Goal: Information Seeking & Learning: Learn about a topic

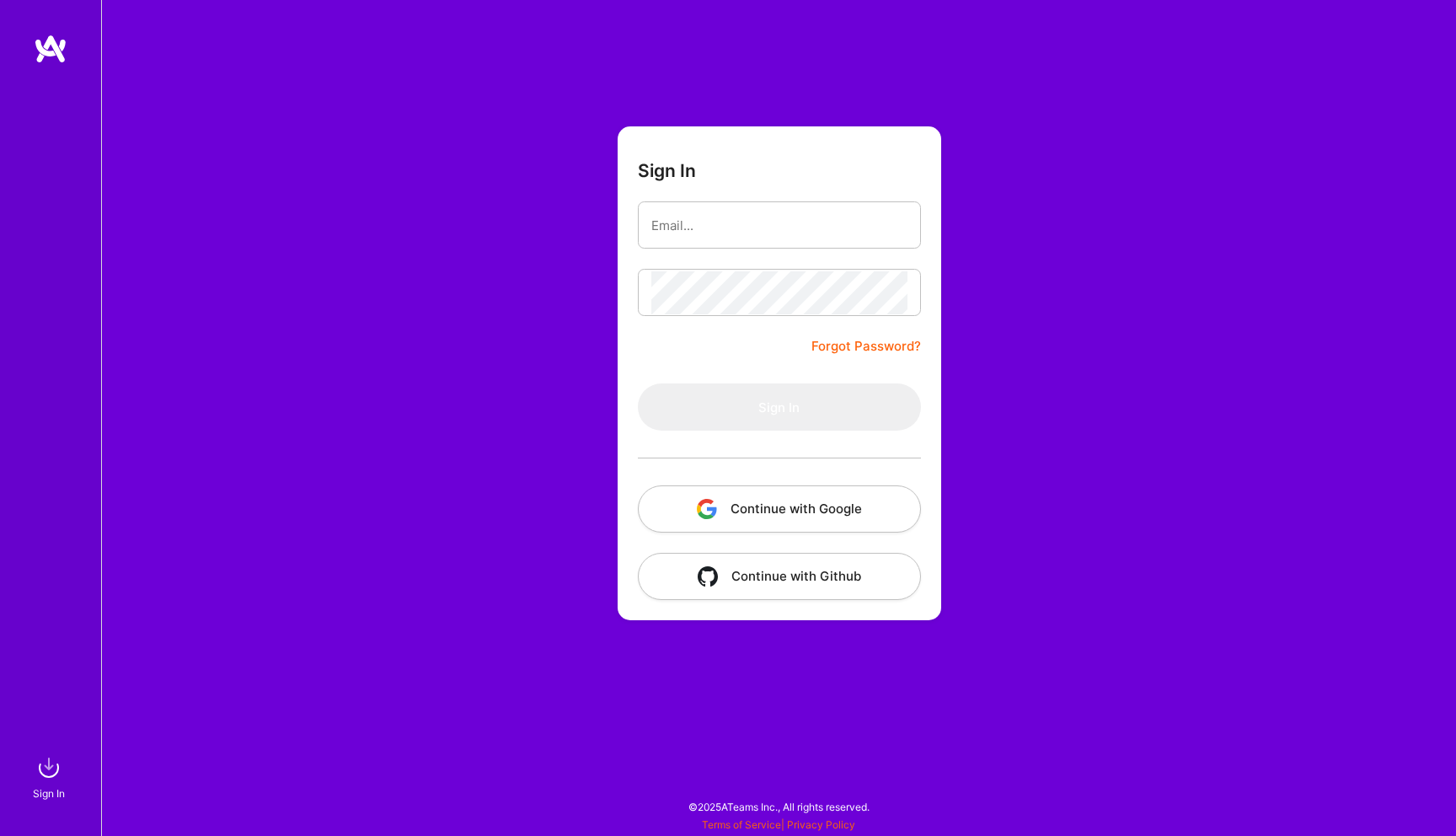
click at [775, 501] on button "Continue with Google" at bounding box center [779, 509] width 283 height 48
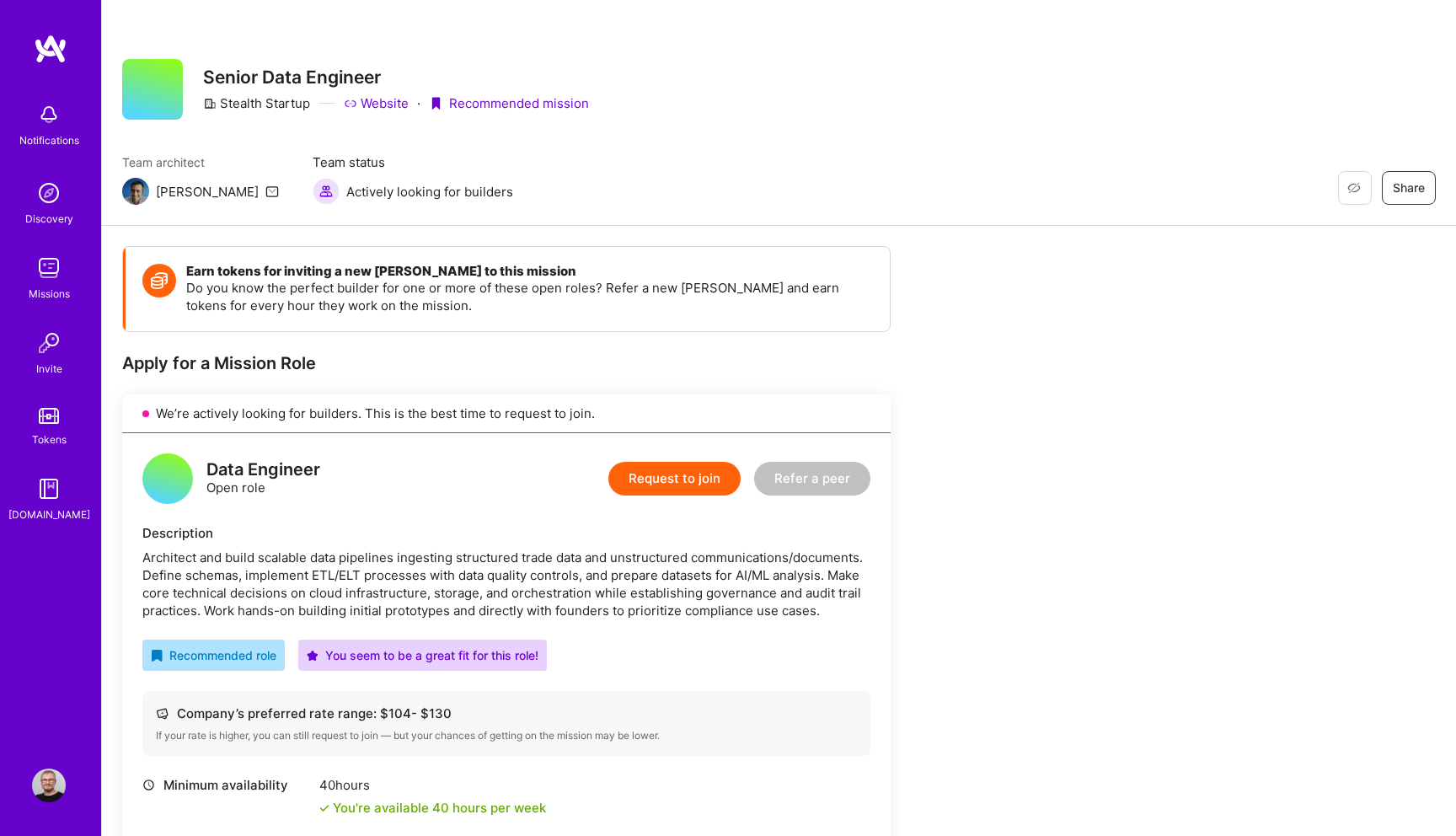
click at [49, 271] on img at bounding box center [48, 268] width 34 height 34
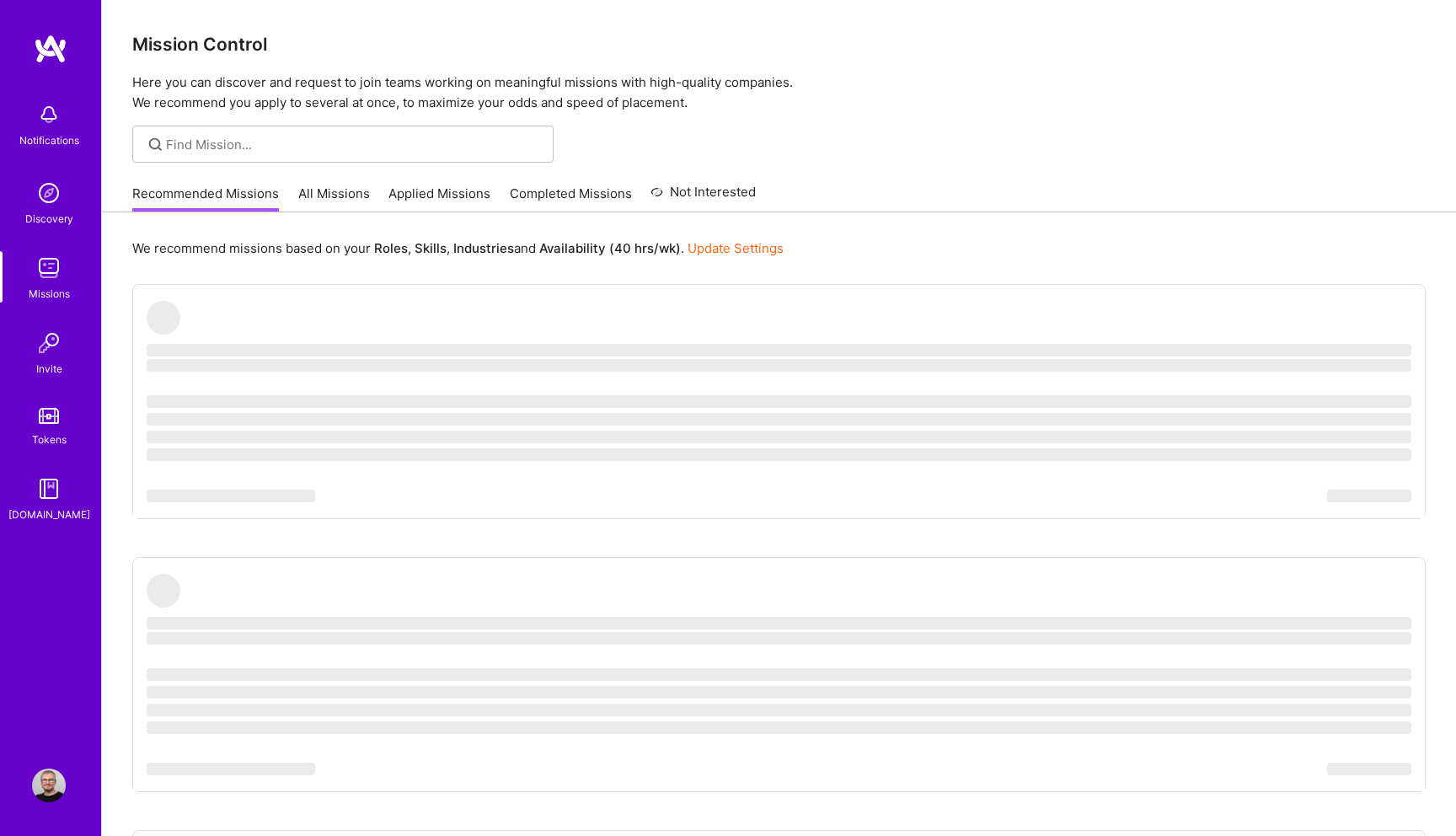
click at [332, 187] on link "All Missions" at bounding box center [334, 198] width 71 height 27
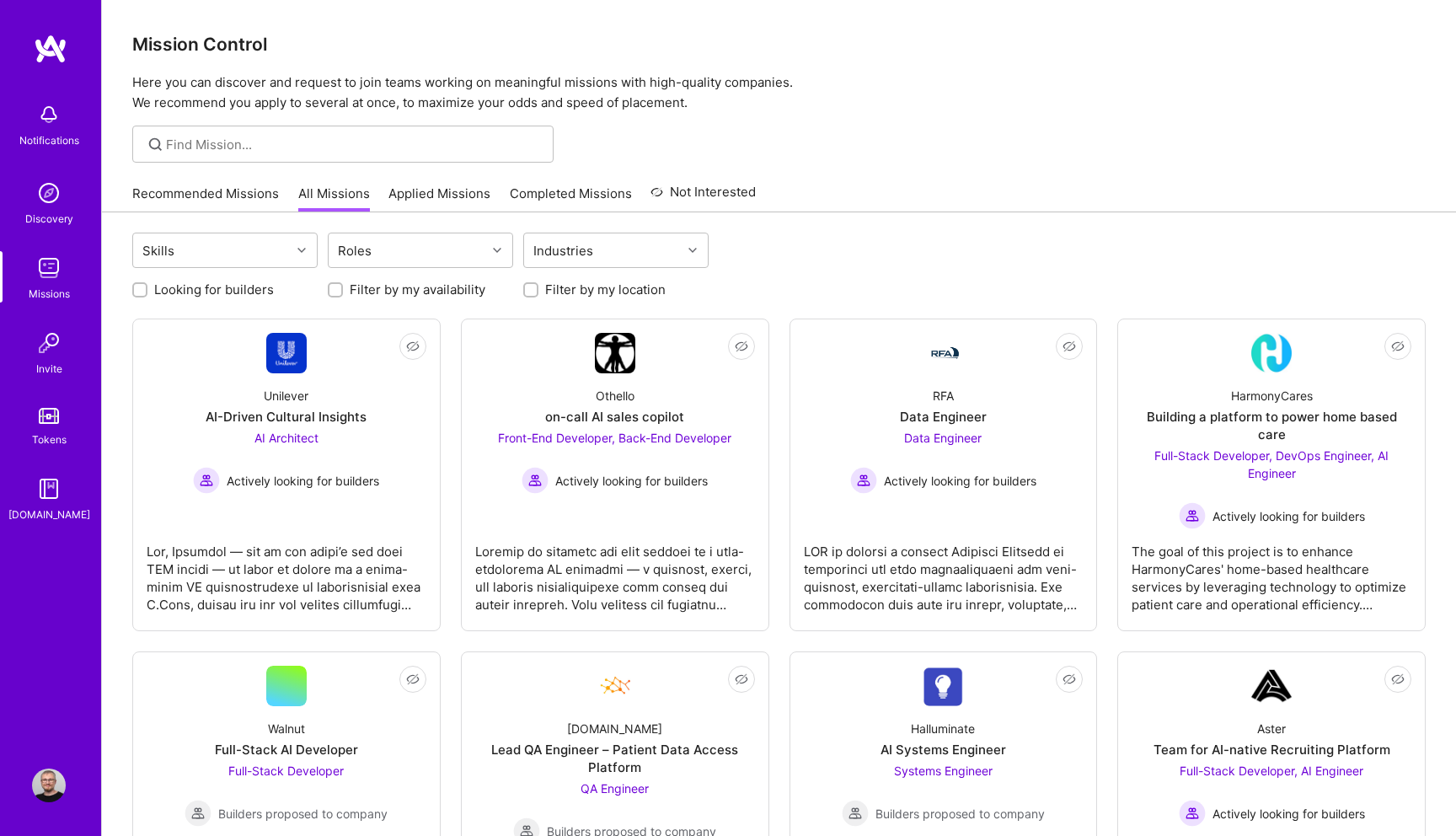
click at [207, 292] on label "Looking for builders" at bounding box center [214, 289] width 120 height 17
click at [147, 292] on input "Looking for builders" at bounding box center [142, 291] width 12 height 12
checkbox input "true"
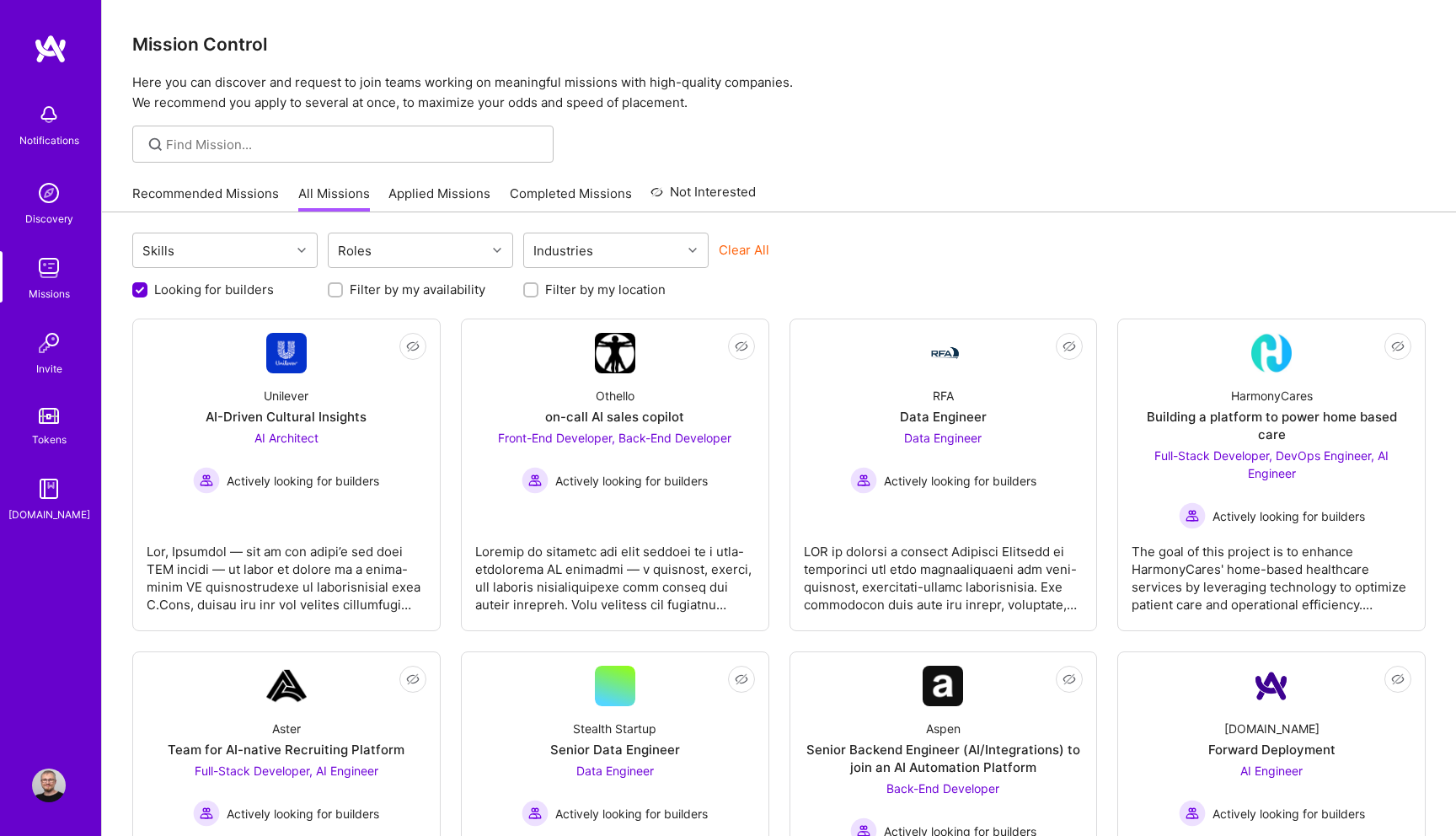
click at [593, 288] on label "Filter by my location" at bounding box center [606, 289] width 121 height 17
click at [539, 288] on input "Filter by my location" at bounding box center [533, 291] width 12 height 12
checkbox input "true"
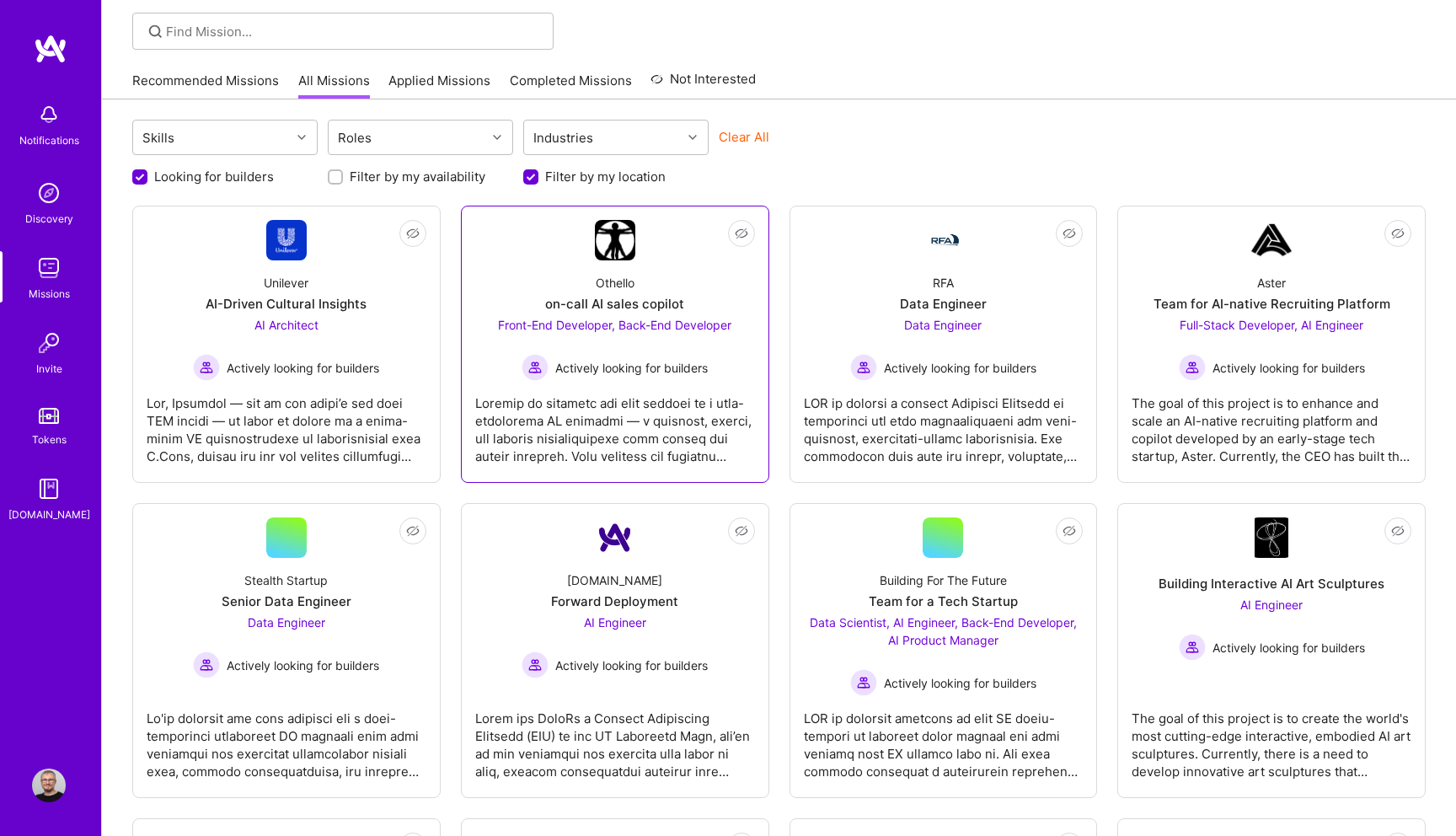
scroll to position [131, 0]
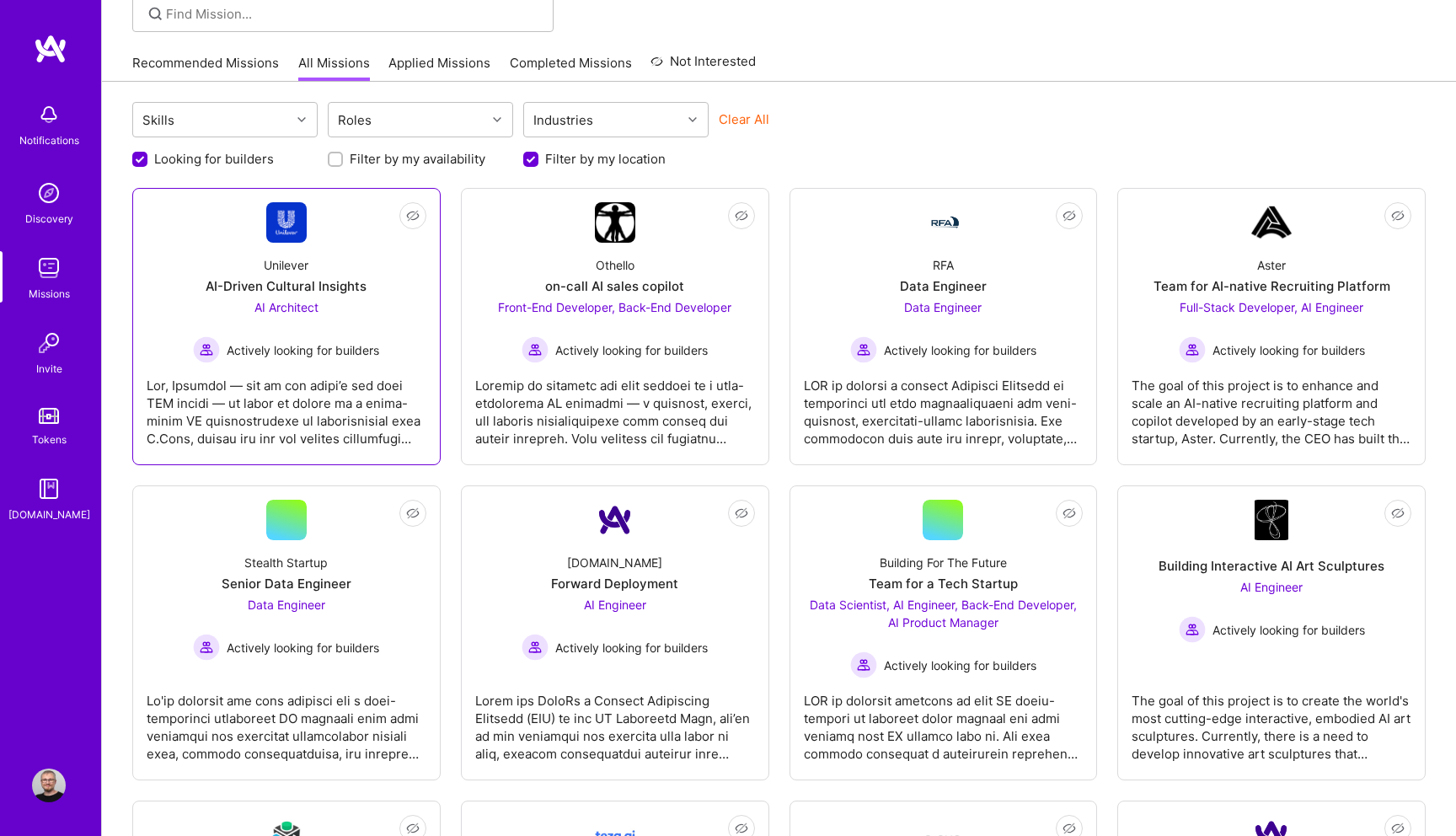
click at [395, 400] on div at bounding box center [287, 406] width 280 height 84
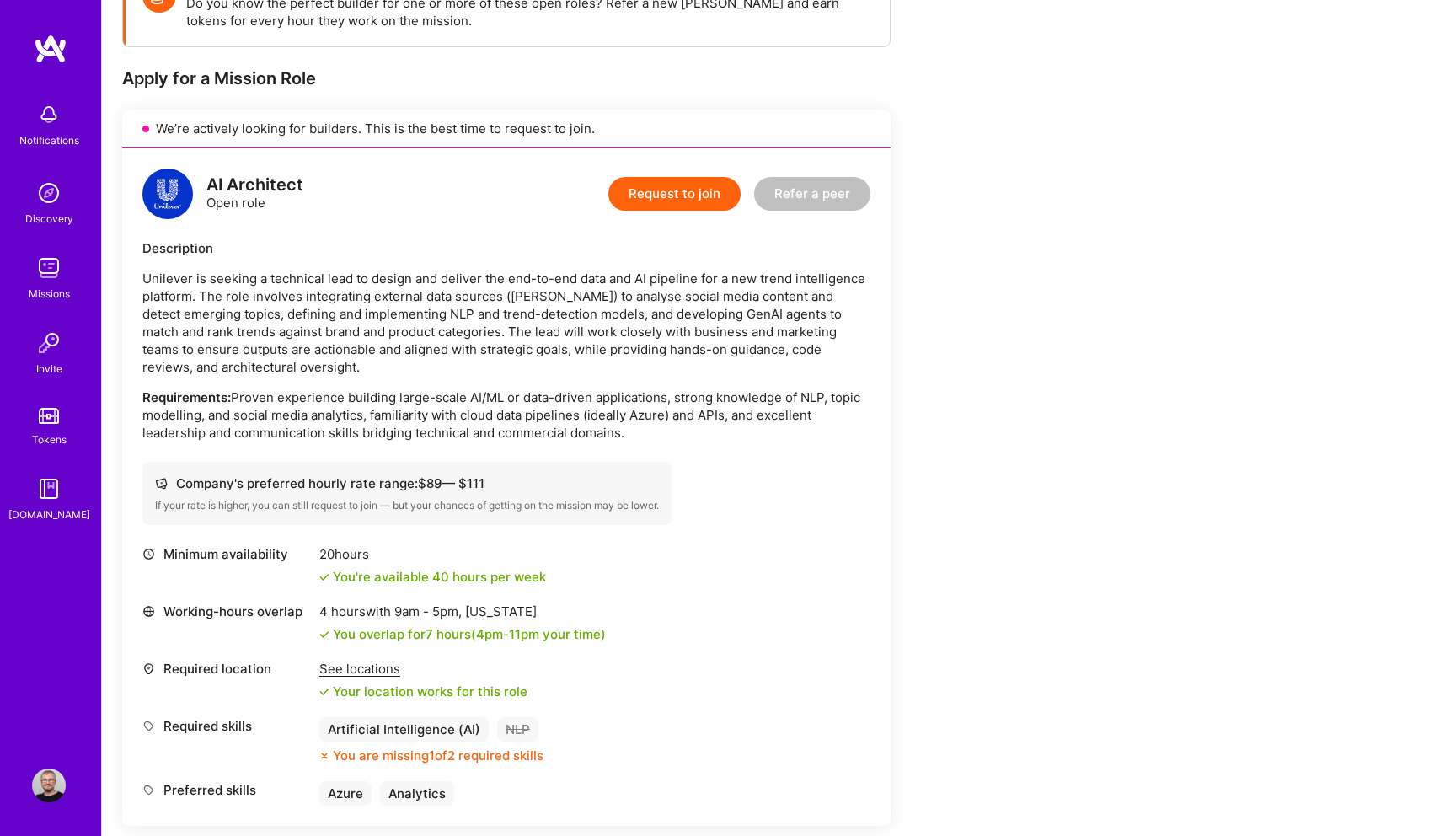
scroll to position [292, 0]
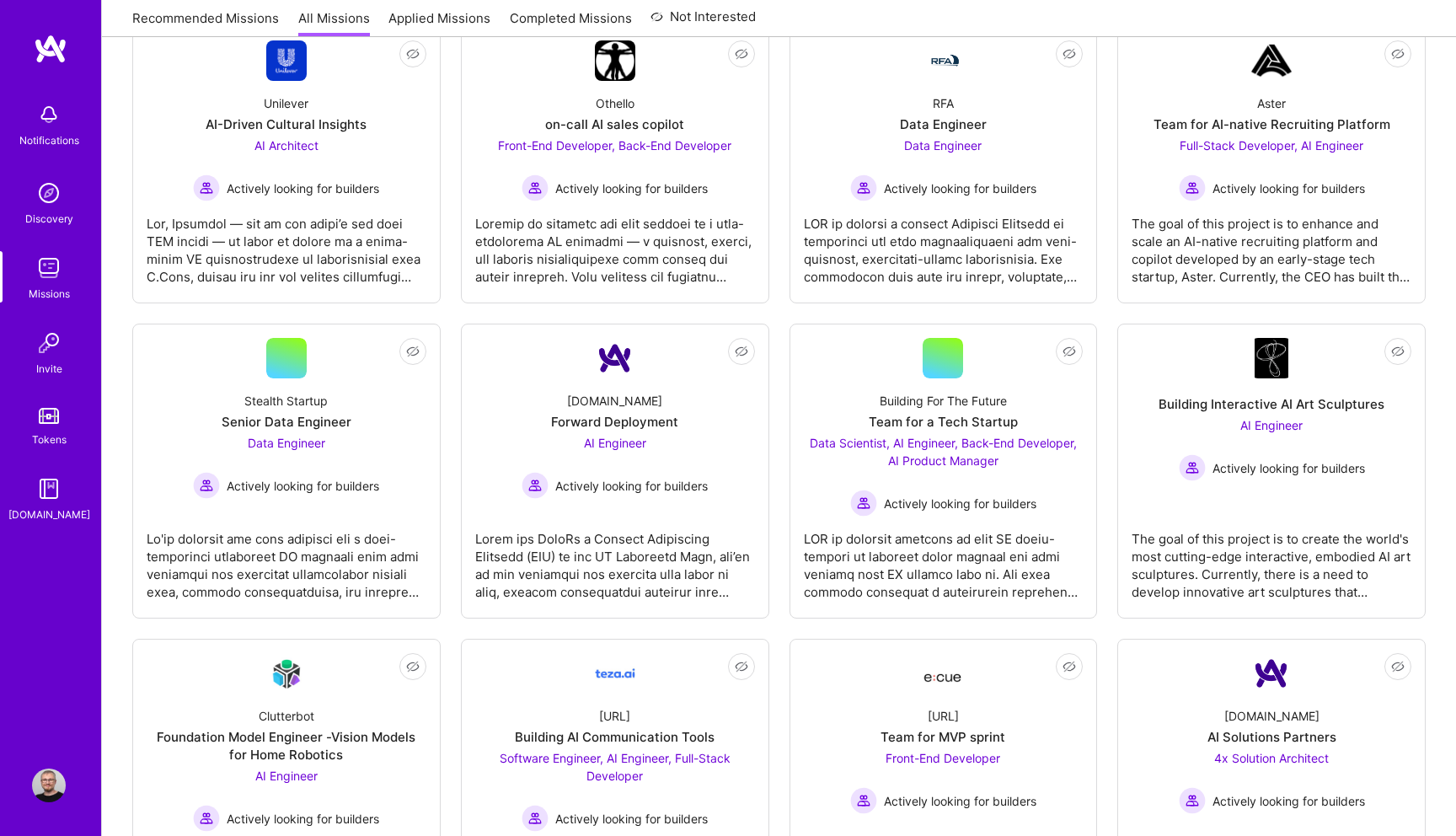
scroll to position [131, 0]
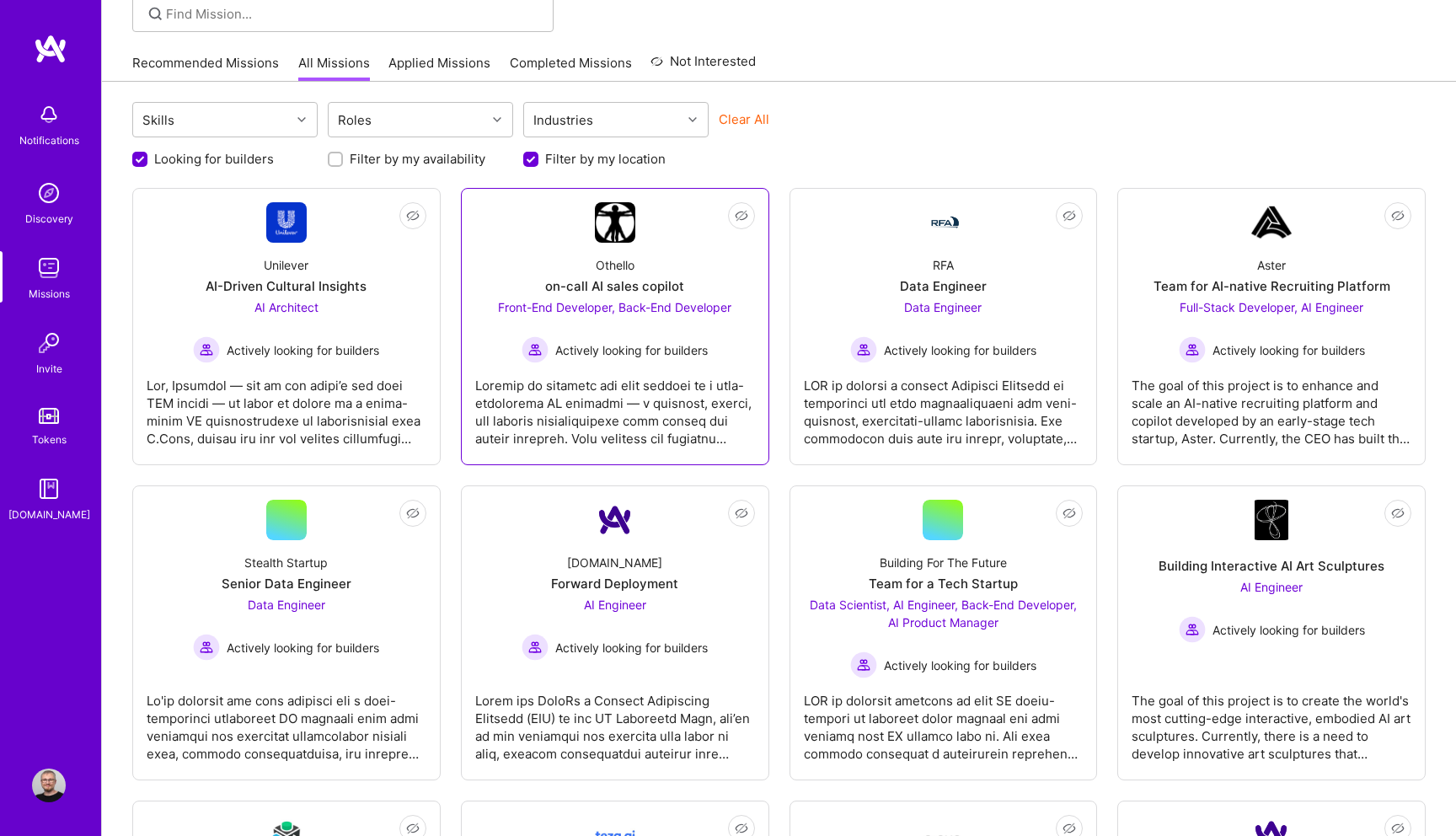
click at [713, 264] on div "Othello on-call AI sales copilot Front-End Developer, Back-End Developer Active…" at bounding box center [615, 303] width 280 height 121
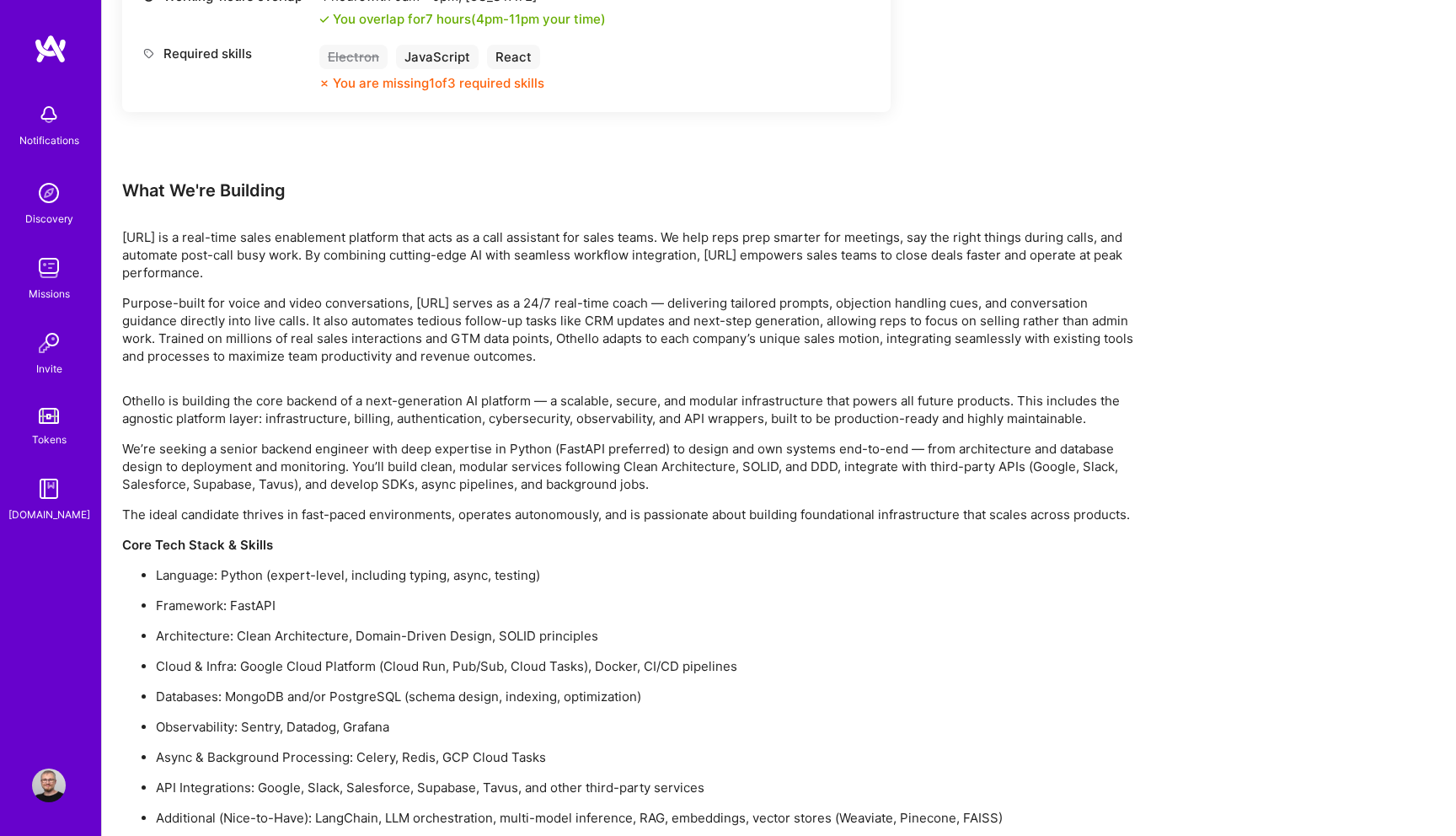
scroll to position [1542, 0]
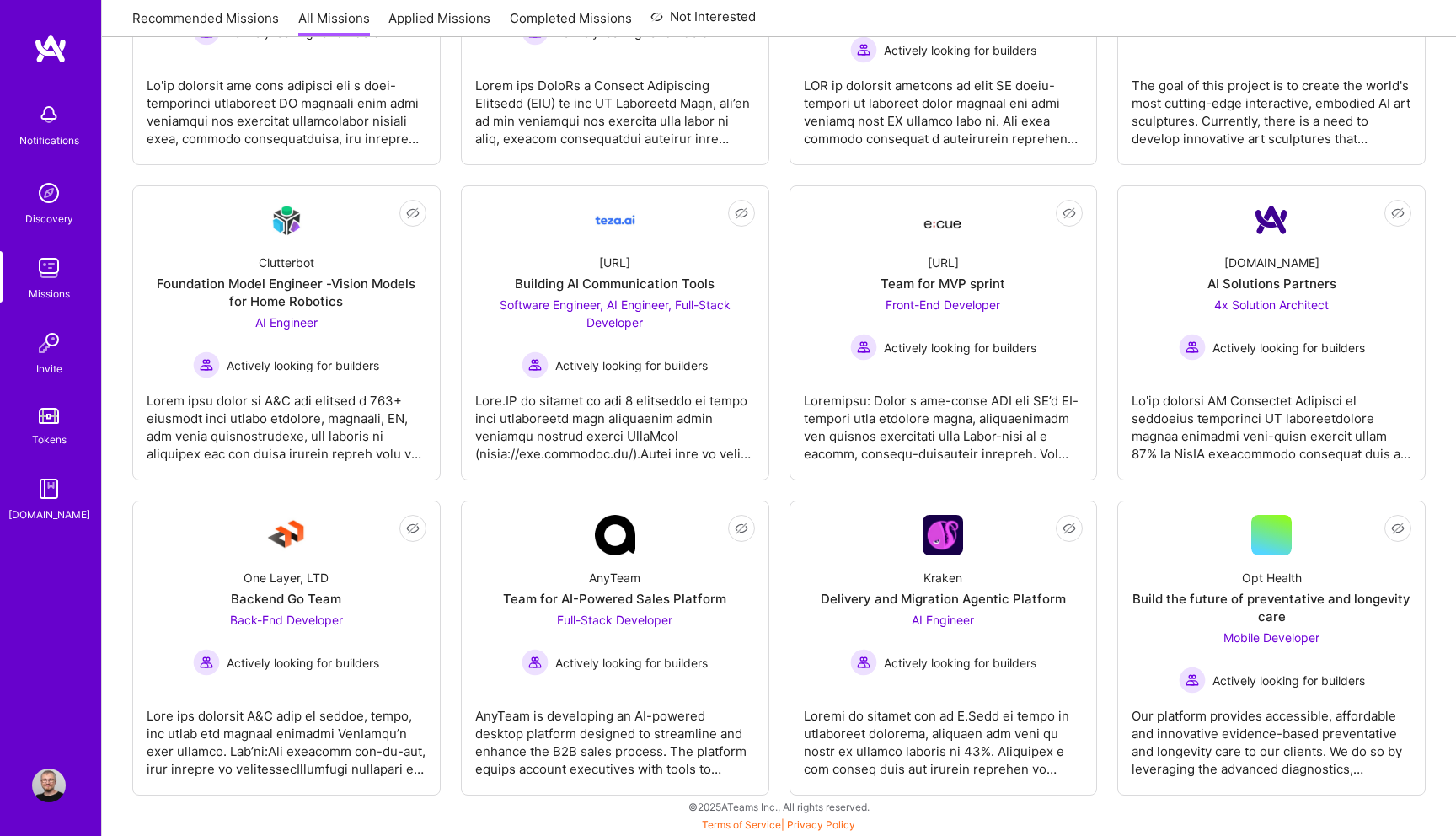
scroll to position [131, 0]
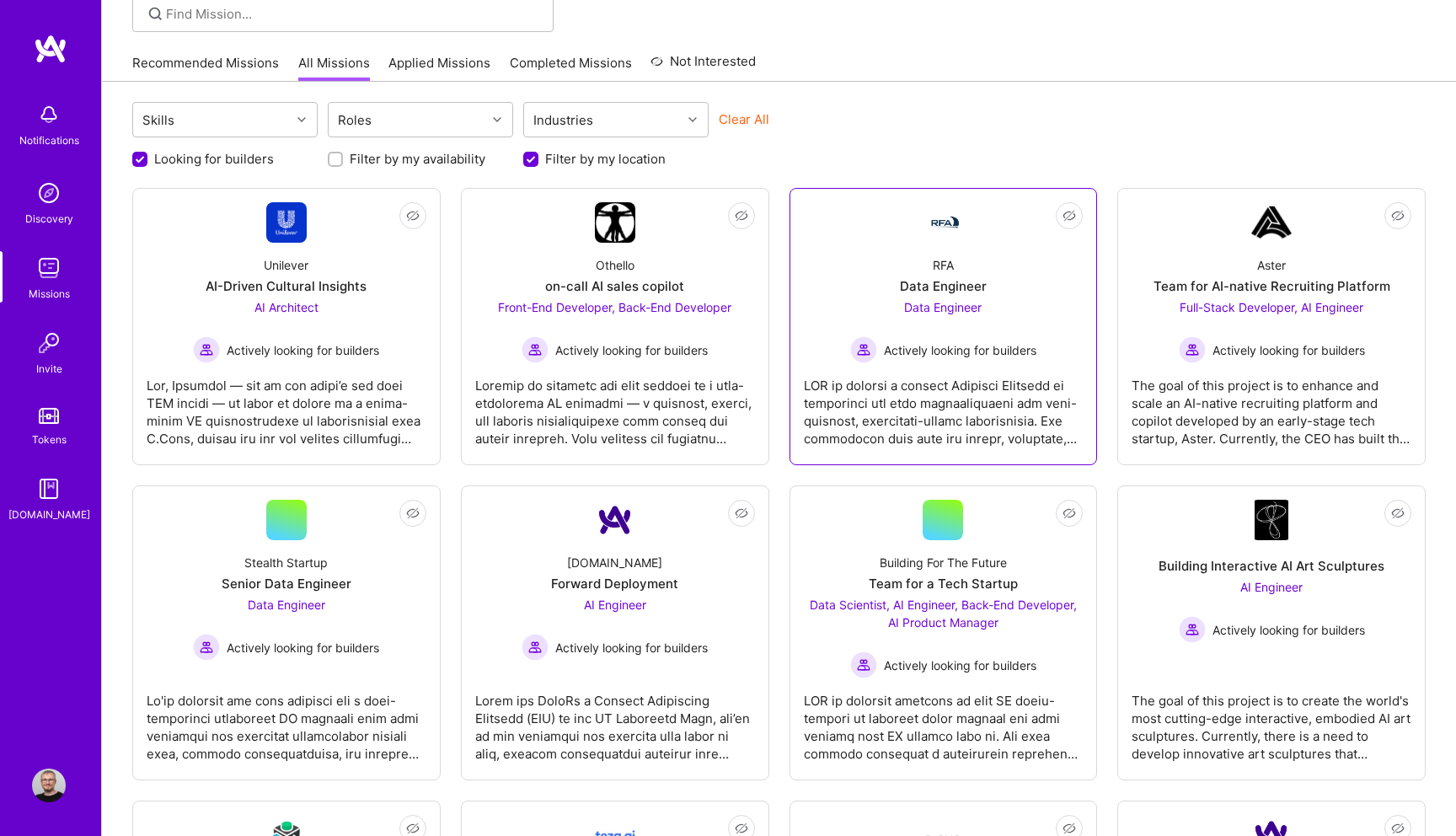
click at [930, 287] on div "Data Engineer" at bounding box center [943, 286] width 87 height 17
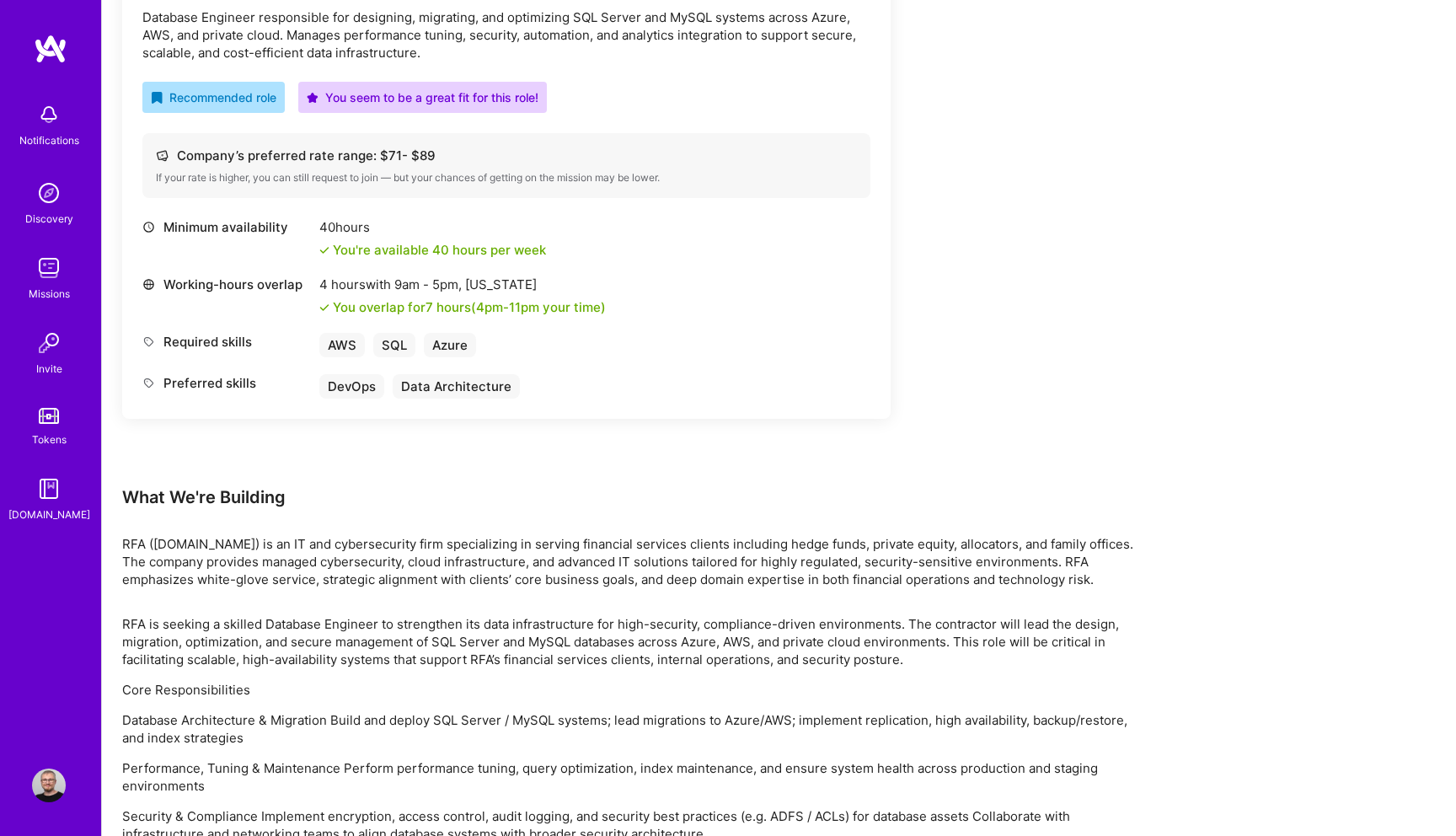
scroll to position [522, 0]
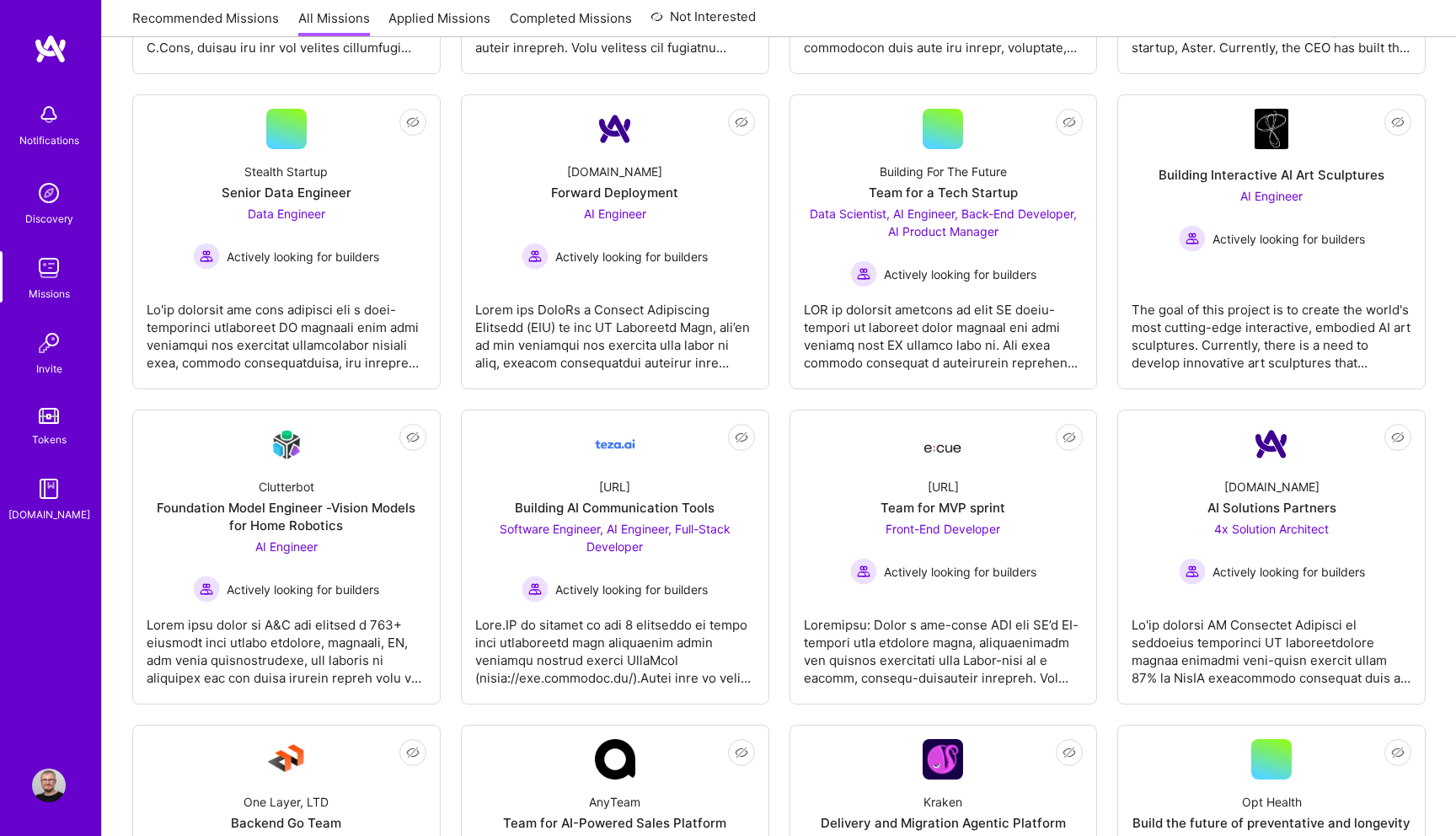
scroll to position [131, 0]
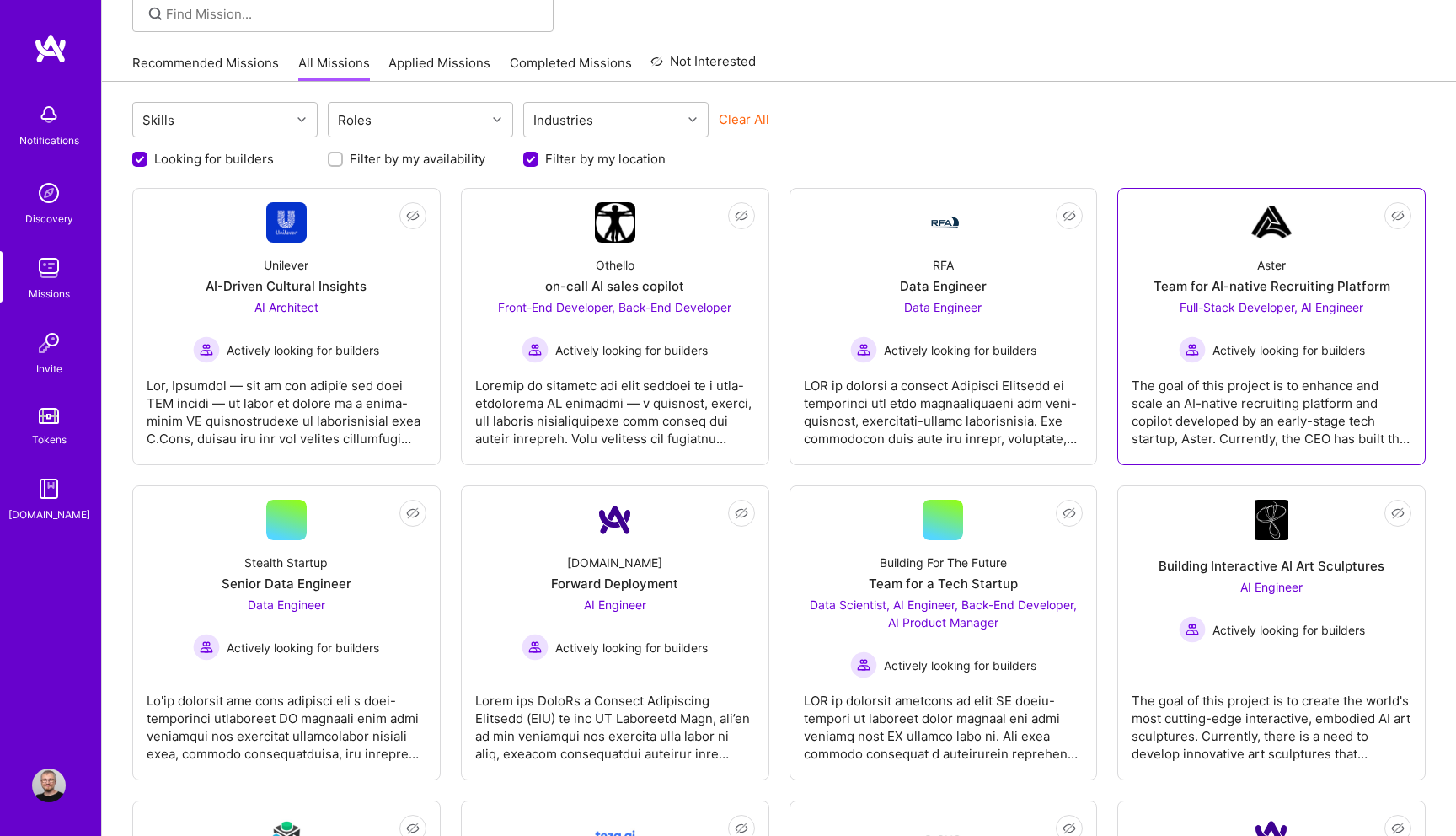
click at [1178, 411] on div "The goal of this project is to enhance and scale an AI-native recruiting platfo…" at bounding box center [1271, 406] width 280 height 84
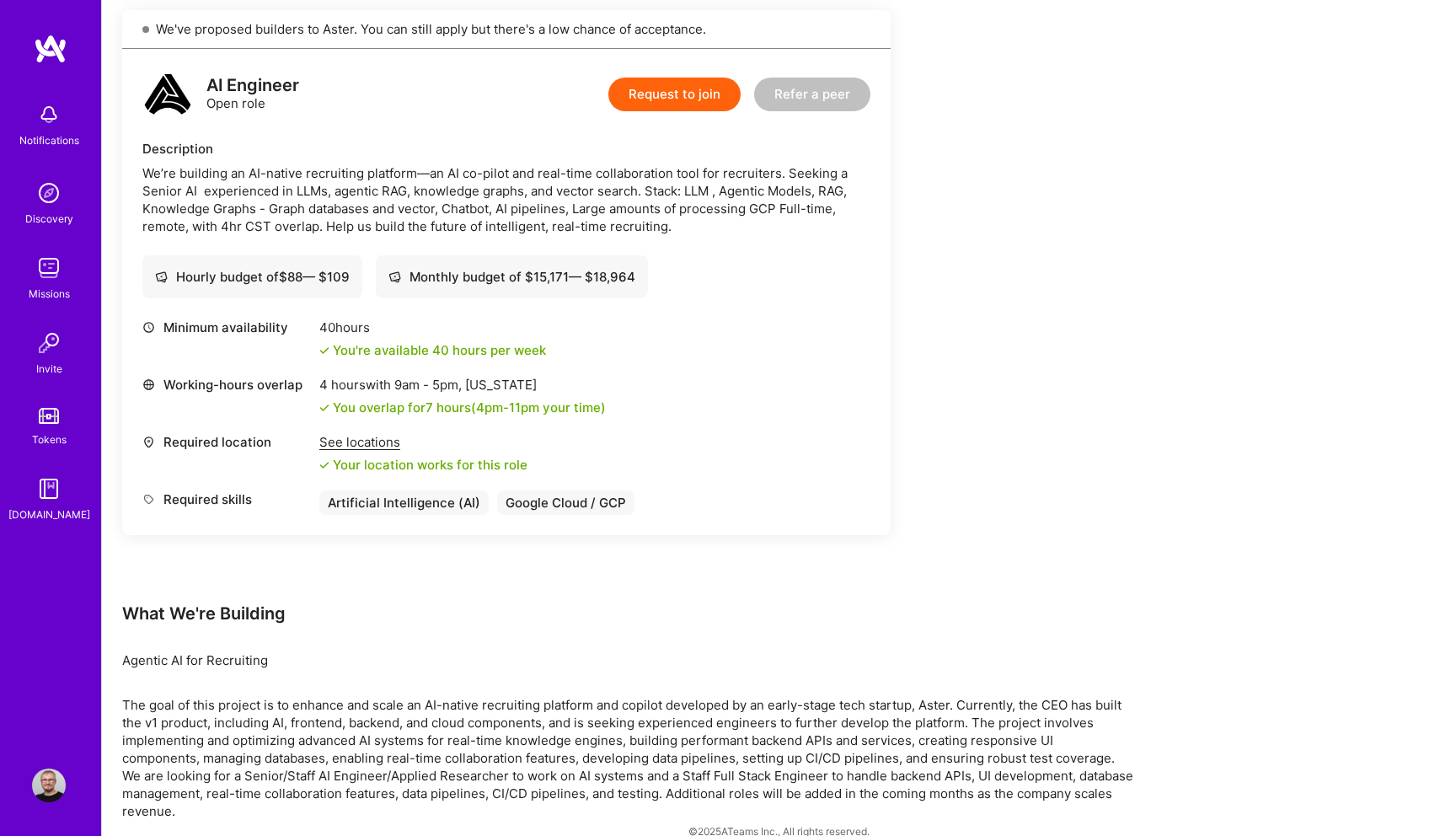
scroll to position [970, 0]
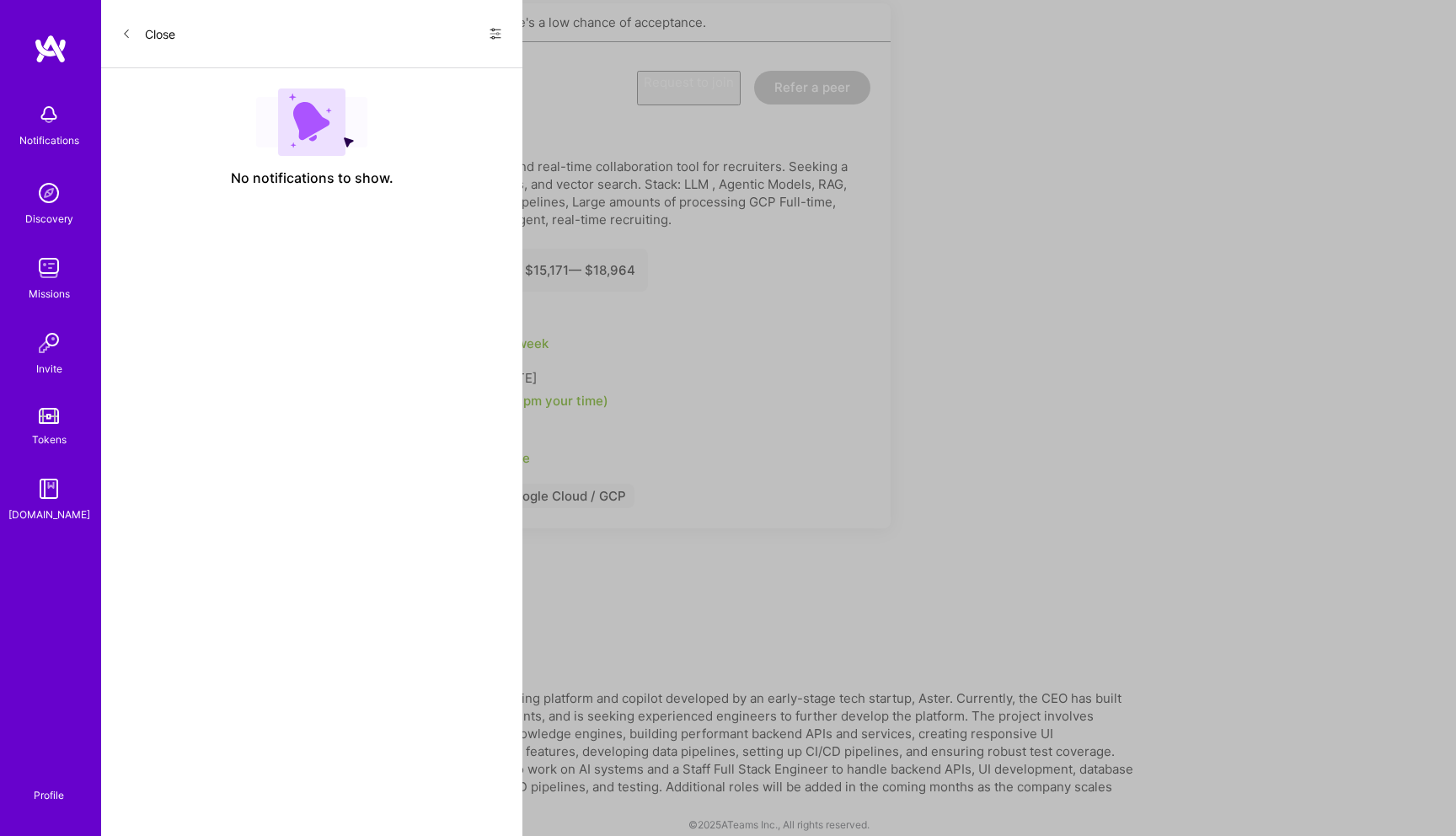
scroll to position [131, 0]
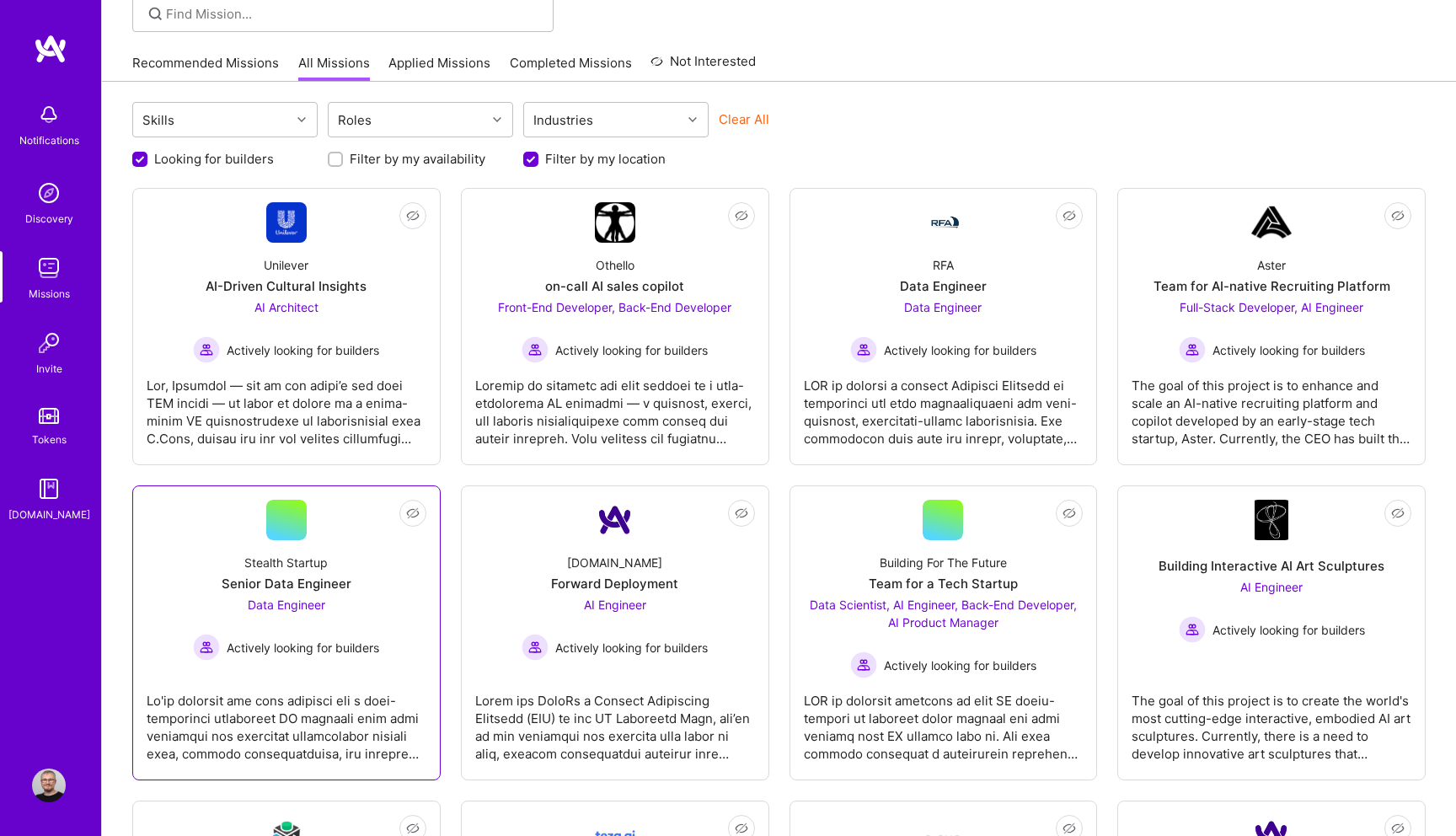
click at [213, 531] on link "Not Interested Stealth Startup Senior Data Engineer Data Engineer Actively look…" at bounding box center [287, 633] width 280 height 267
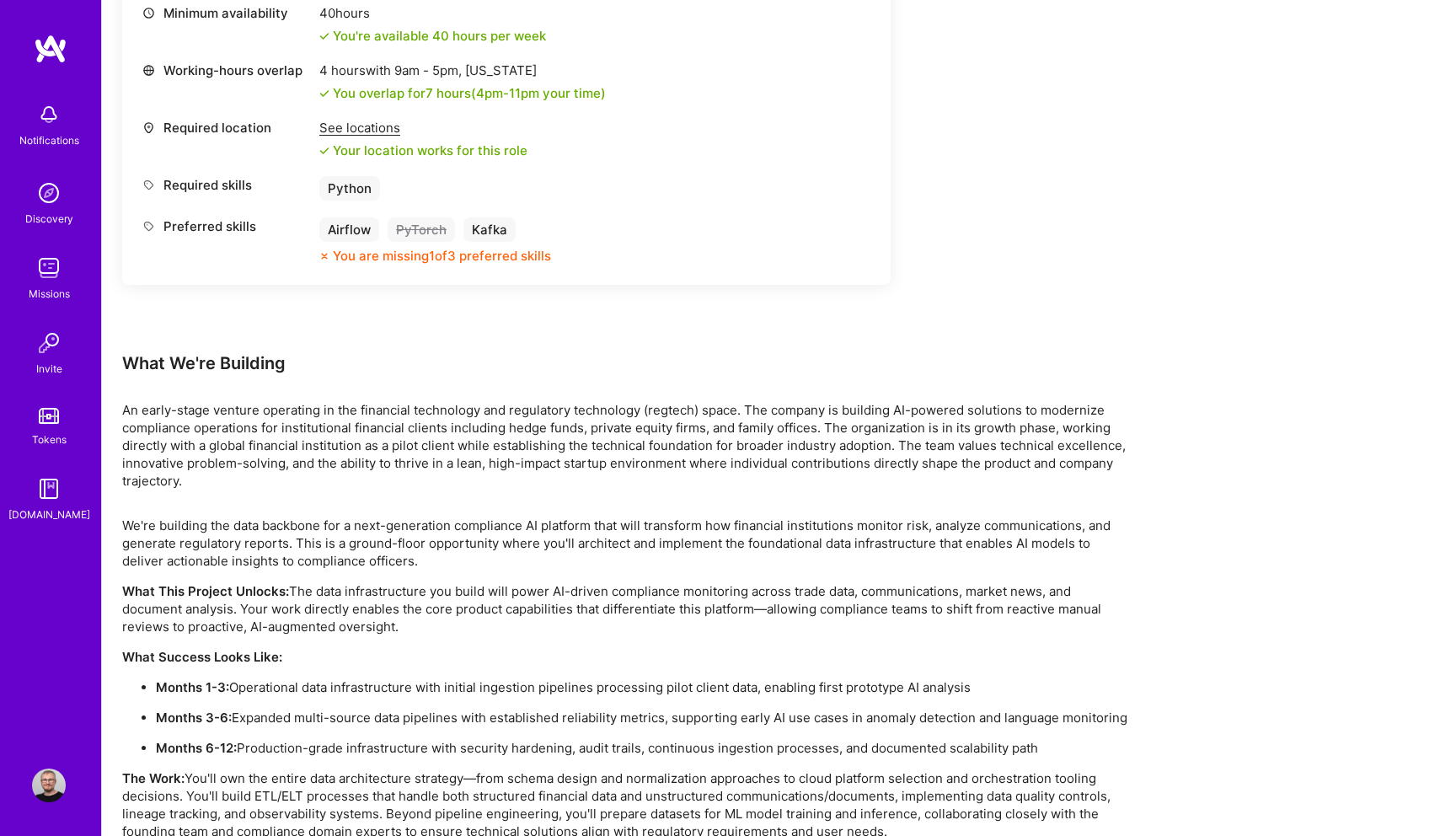
scroll to position [930, 0]
